Goal: Find specific page/section: Find specific page/section

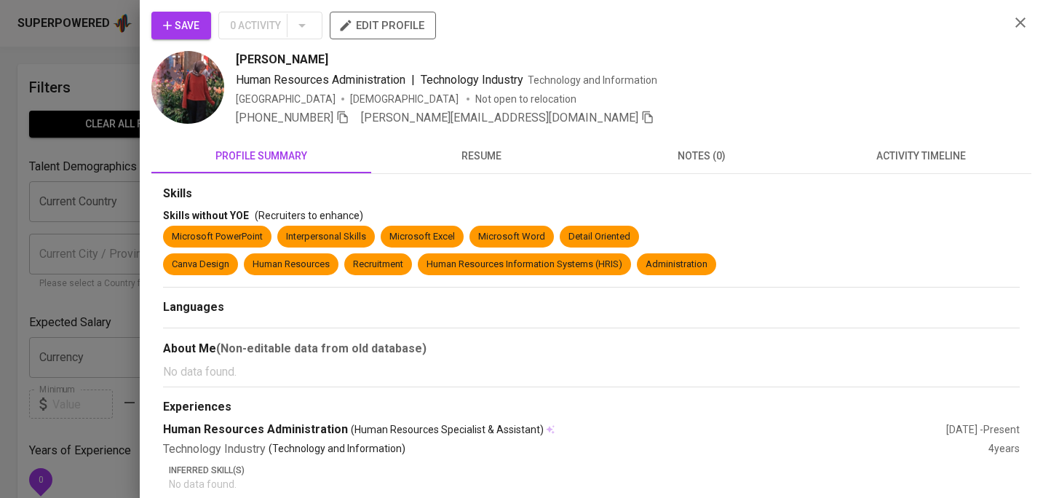
scroll to position [489, 0]
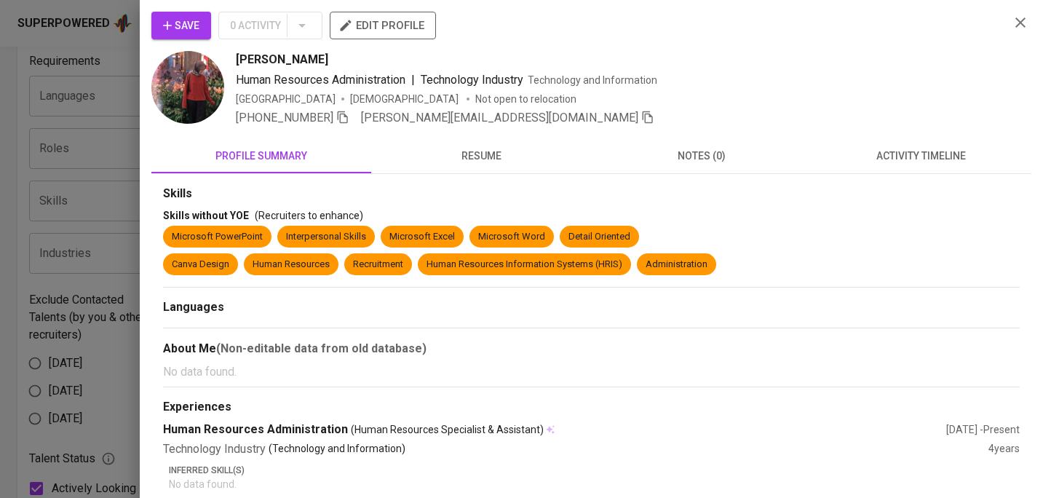
click at [1016, 30] on icon "button" at bounding box center [1019, 22] width 17 height 17
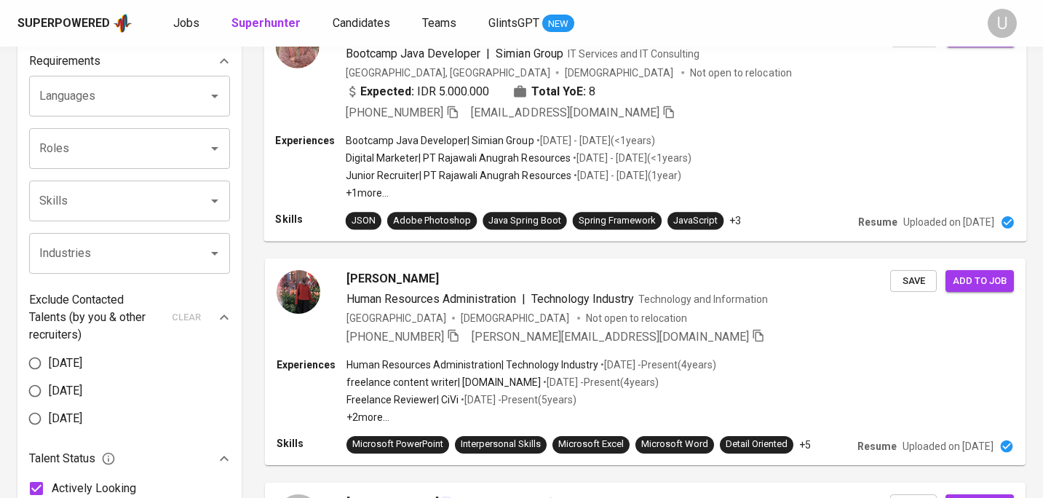
scroll to position [0, 0]
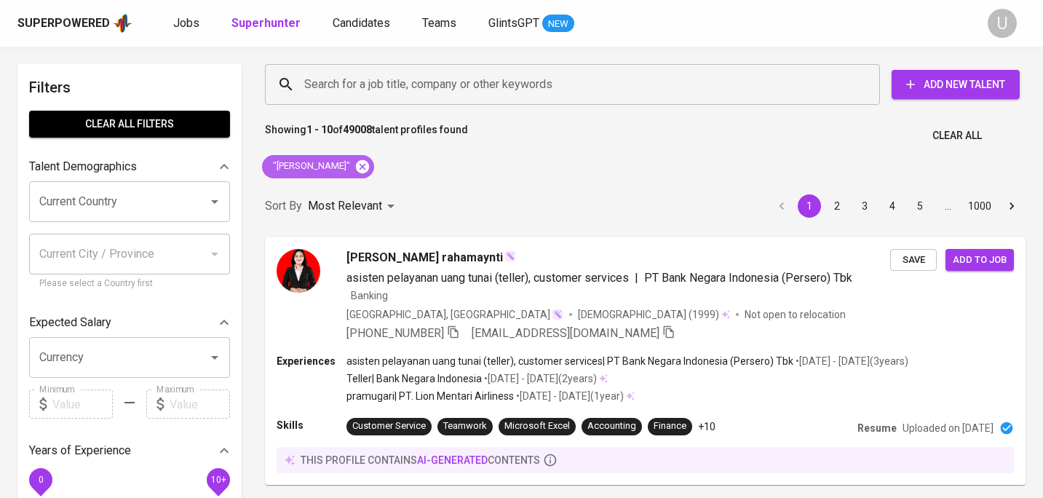
click at [369, 165] on icon at bounding box center [362, 165] width 13 height 13
click at [370, 92] on input "Search for a job title, company or other keywords" at bounding box center [575, 85] width 551 height 28
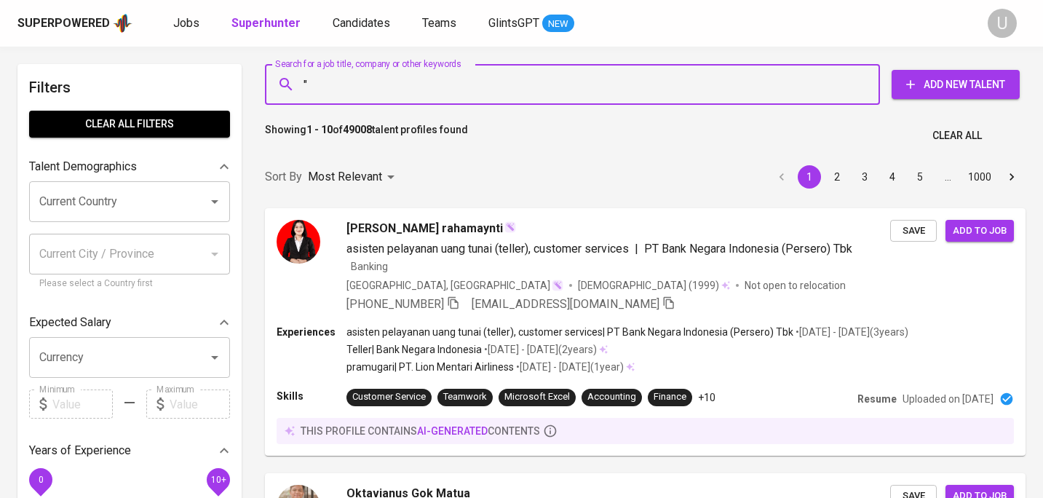
paste input "diah septilinawati"
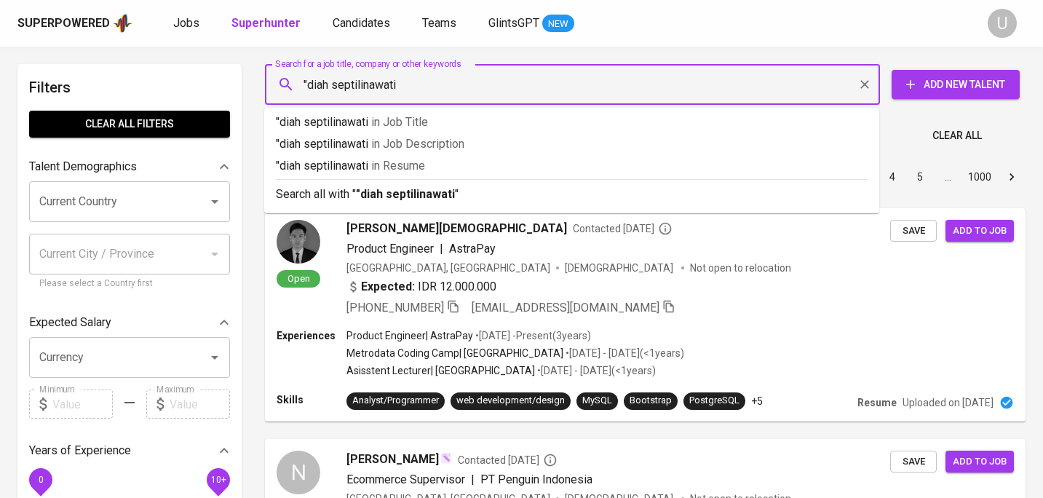
type input ""diah septilinawati""
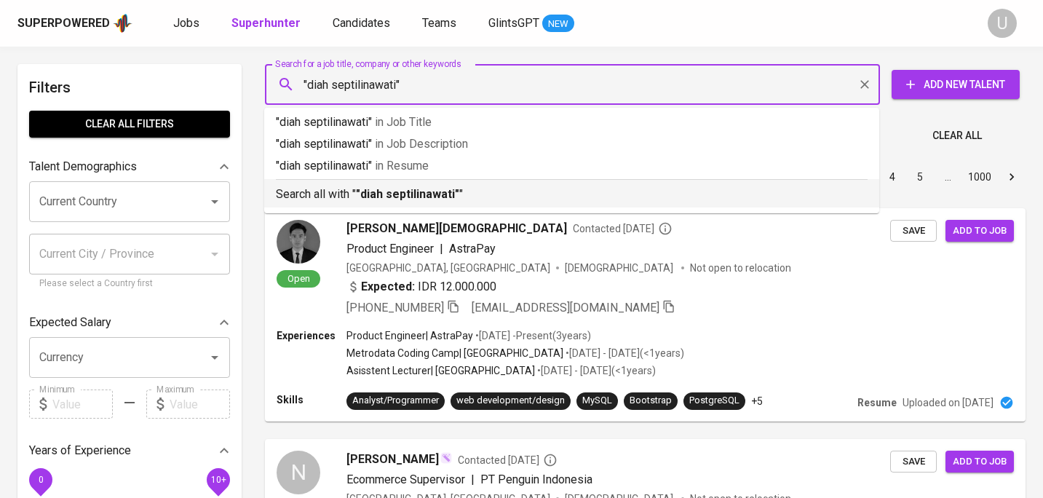
click at [394, 206] on li "Search all with " "diah septilinawati" "" at bounding box center [571, 193] width 615 height 28
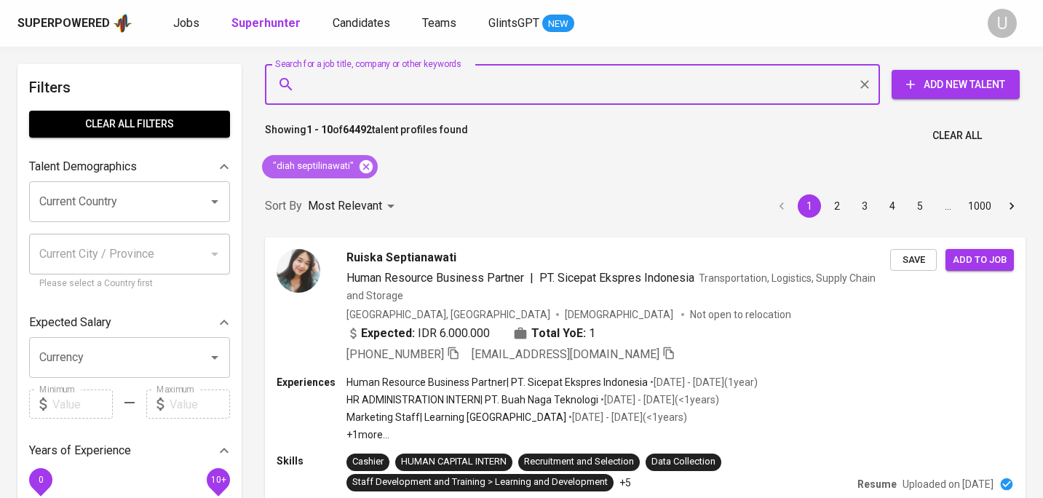
click at [361, 166] on icon at bounding box center [365, 165] width 13 height 13
click at [352, 92] on input "Search for a job title, company or other keywords" at bounding box center [575, 85] width 551 height 28
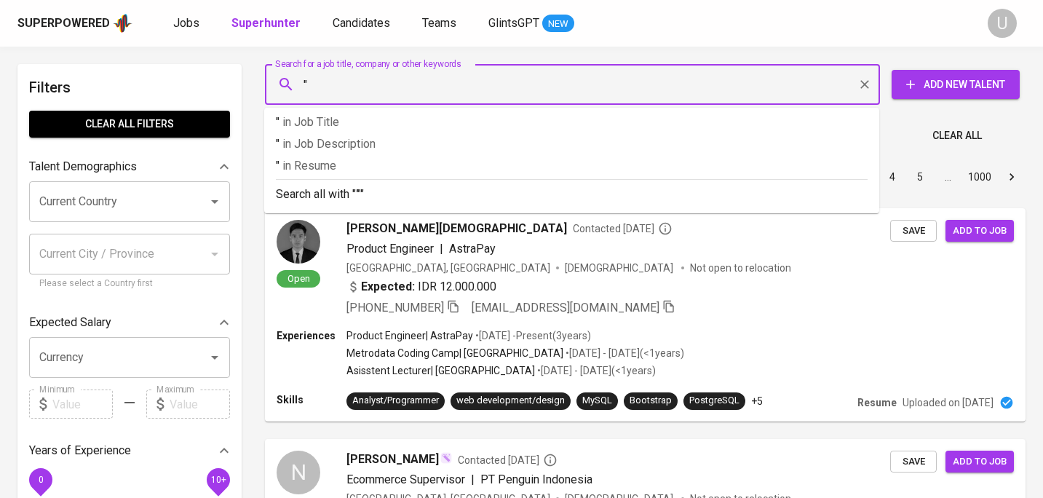
paste input "[PERSON_NAME]"
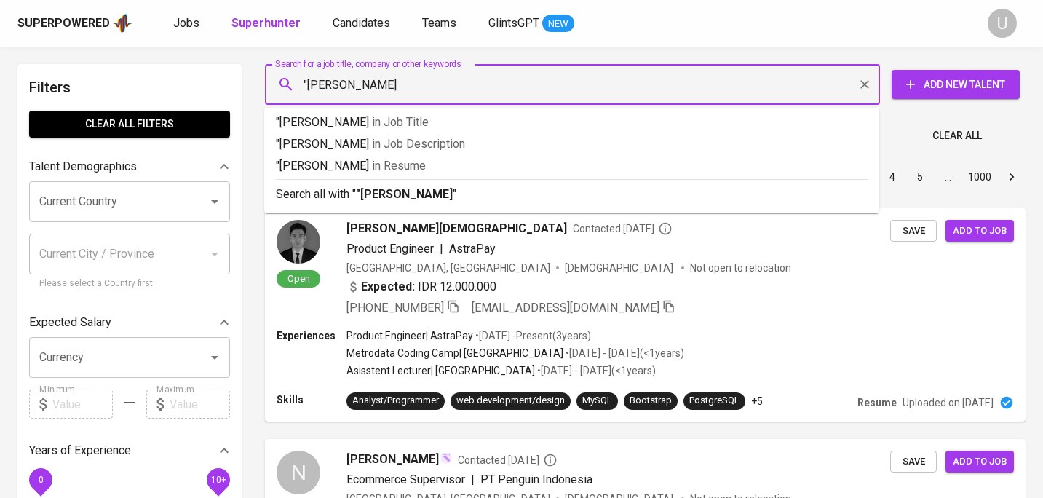
type input ""[PERSON_NAME]""
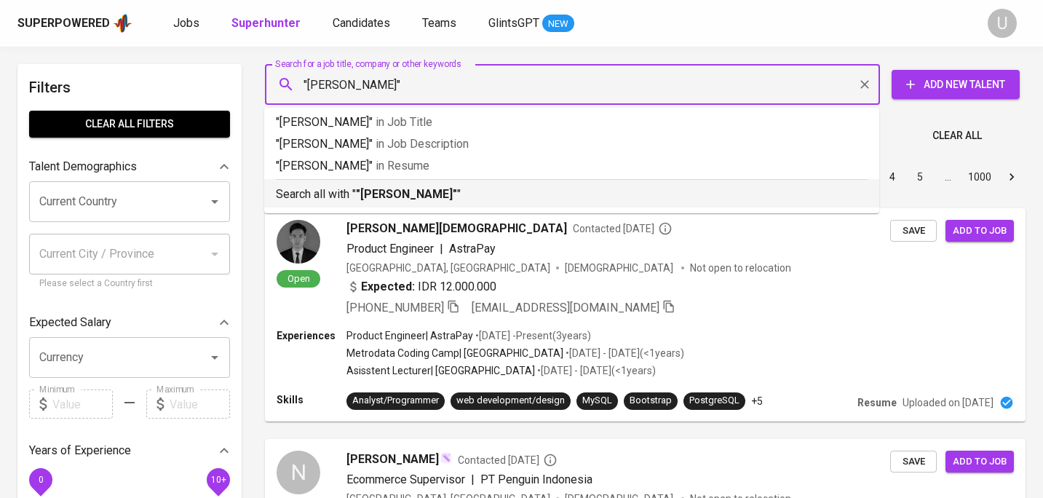
click at [367, 186] on p "Search all with " "[PERSON_NAME]" "" at bounding box center [572, 194] width 592 height 17
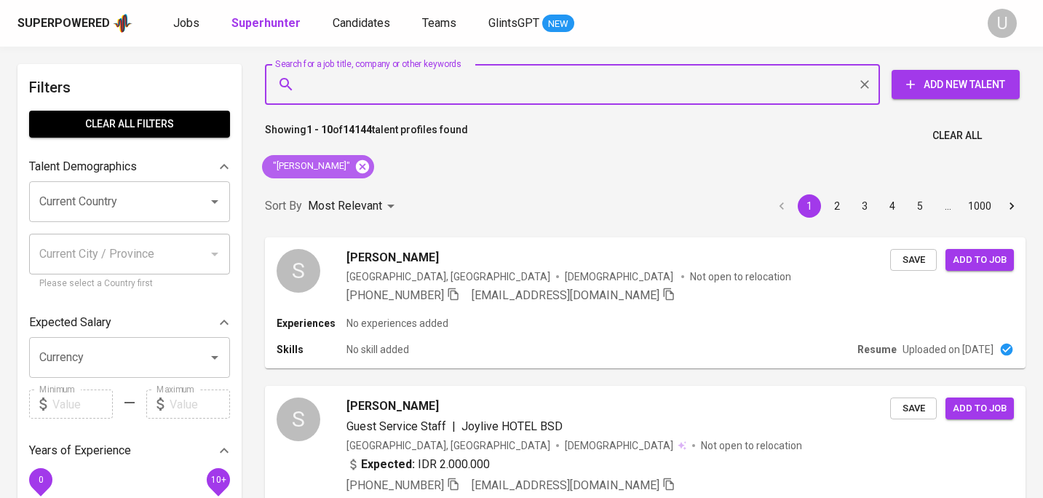
click at [364, 172] on icon at bounding box center [362, 165] width 13 height 13
click at [380, 95] on input "Search for a job title, company or other keywords" at bounding box center [575, 85] width 551 height 28
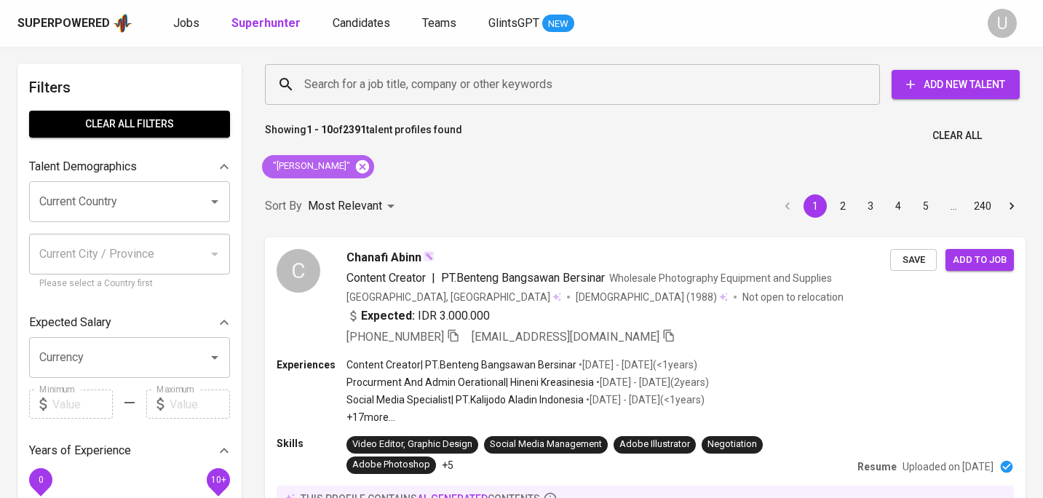
click at [369, 162] on icon at bounding box center [362, 165] width 13 height 13
click at [383, 90] on input "Search for a job title, company or other keywords" at bounding box center [575, 85] width 551 height 28
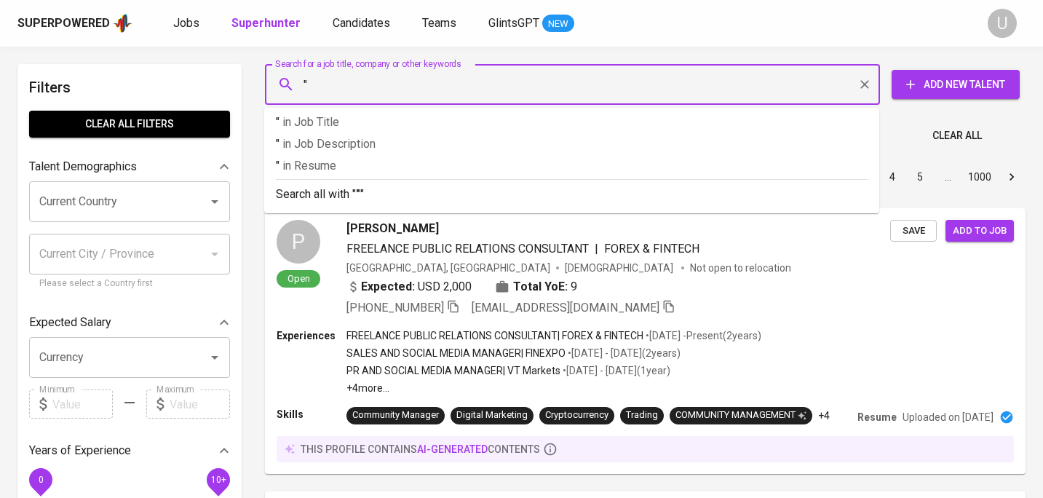
paste input "Zaidan F"
type input ""Zaidan F""
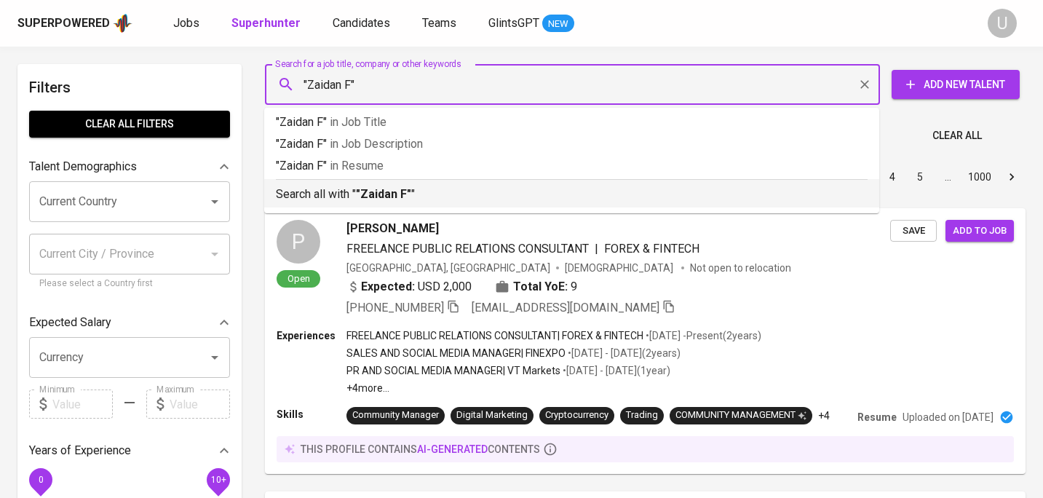
click at [405, 192] on b ""Zaidan F"" at bounding box center [383, 194] width 55 height 14
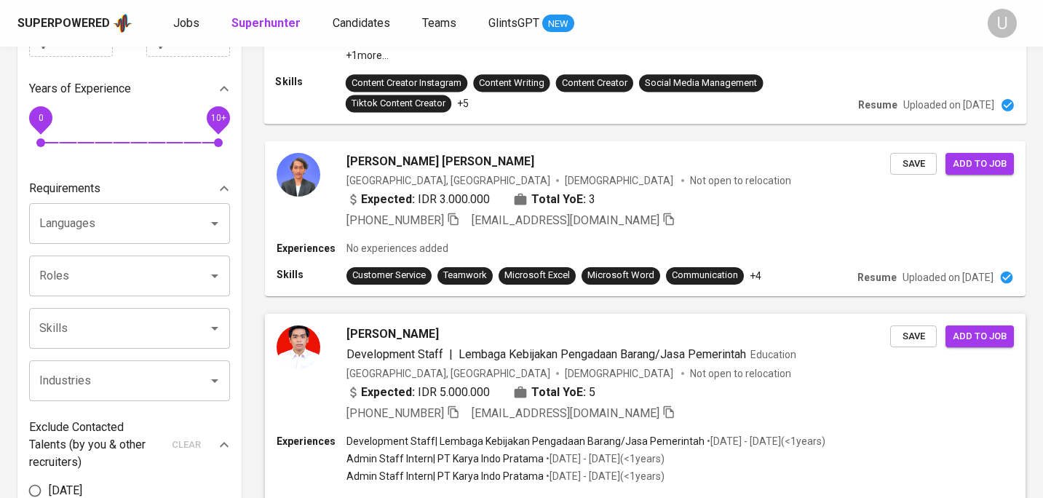
scroll to position [432, 0]
